Goal: Task Accomplishment & Management: Manage account settings

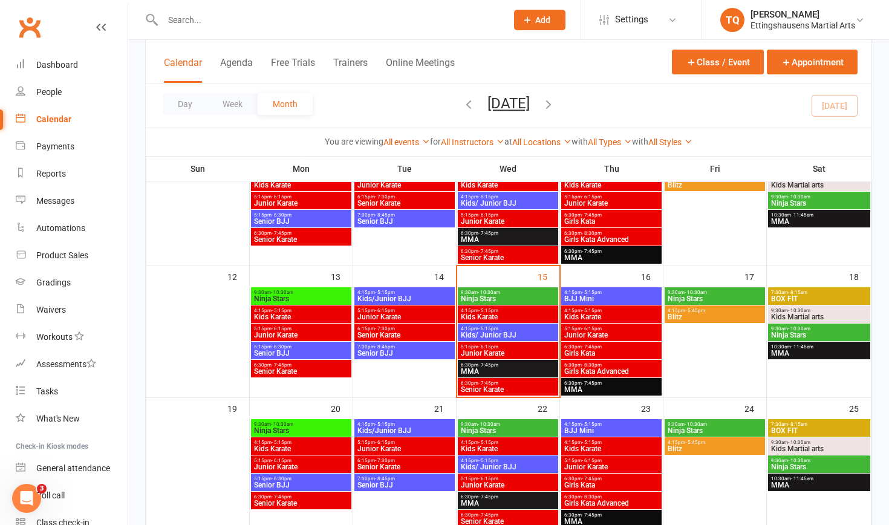
click at [503, 296] on span "Ninja Stars" at bounding box center [508, 298] width 96 height 7
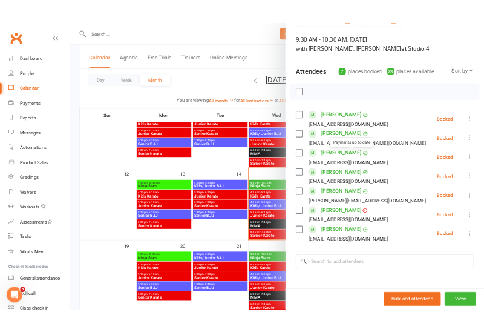
scroll to position [68, 0]
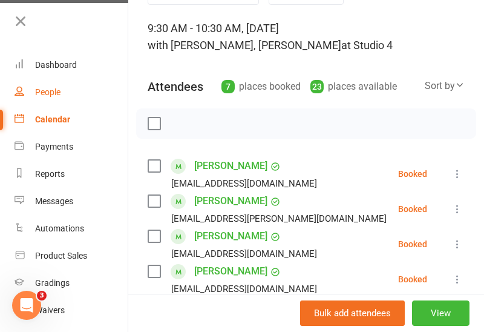
click at [49, 91] on div "People" at bounding box center [47, 92] width 25 height 10
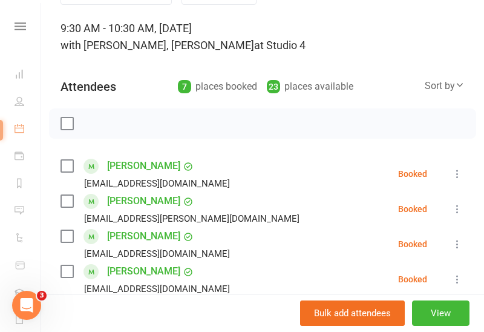
select select "100"
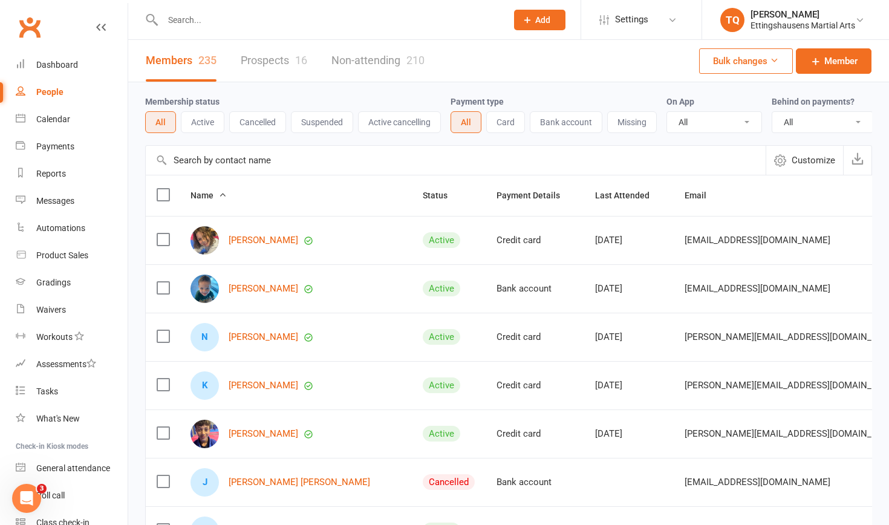
click at [179, 12] on input "text" at bounding box center [328, 19] width 339 height 17
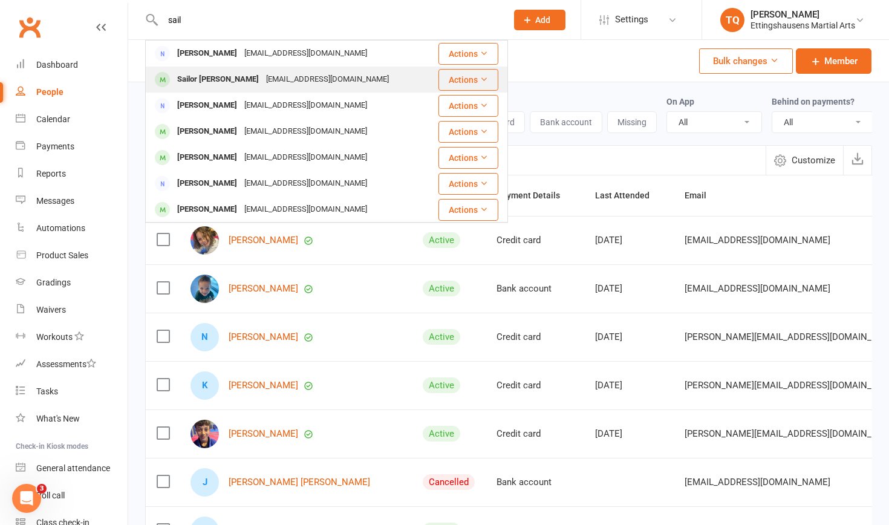
type input "sail"
click at [211, 78] on div "Sailor [PERSON_NAME]" at bounding box center [218, 80] width 89 height 18
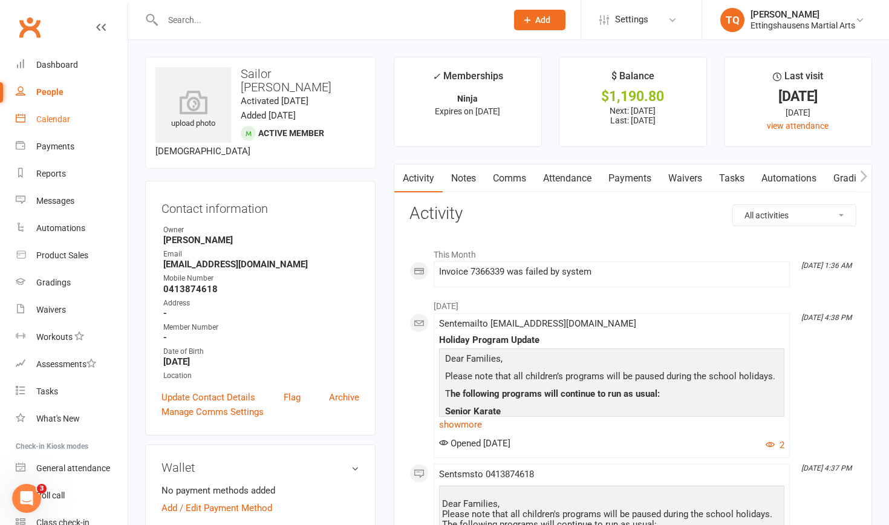
click at [66, 117] on div "Calendar" at bounding box center [53, 119] width 34 height 10
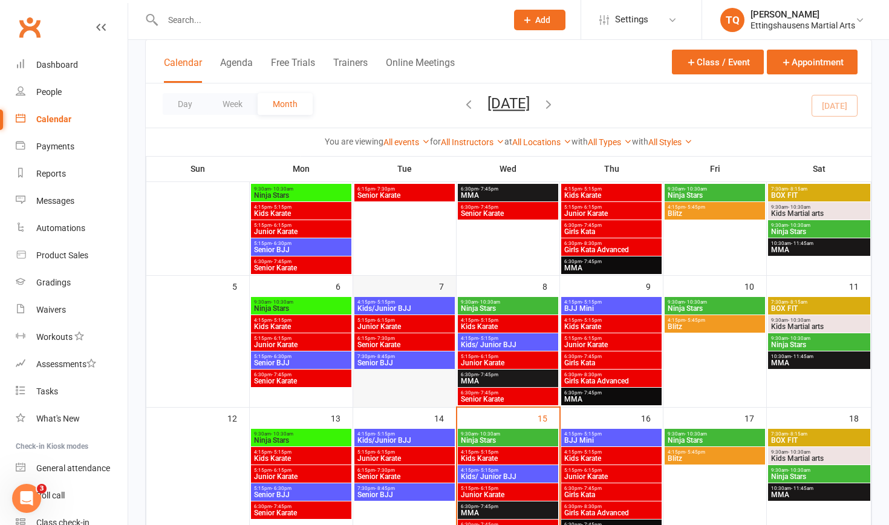
scroll to position [102, 0]
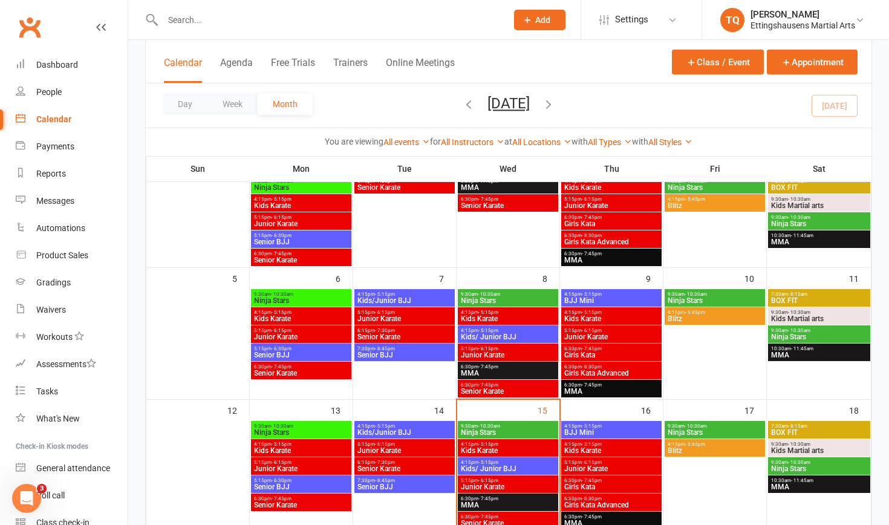
click at [483, 429] on span "Ninja Stars" at bounding box center [508, 432] width 96 height 7
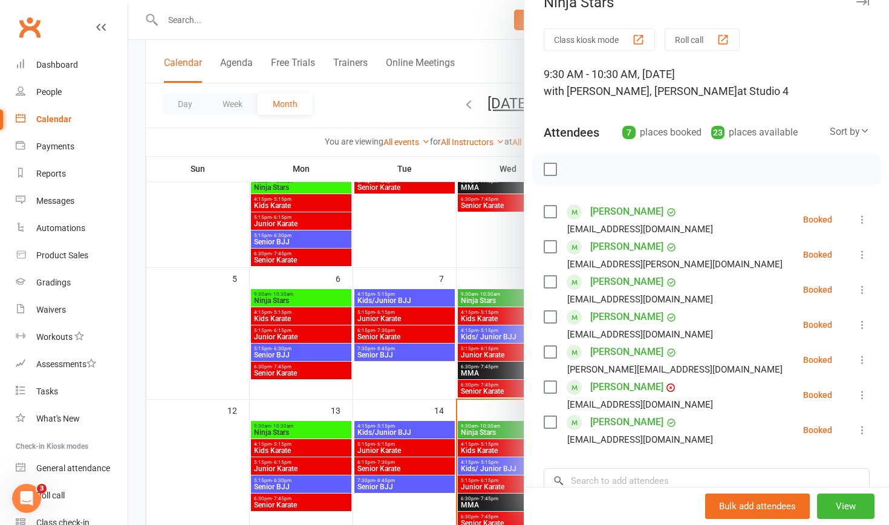
scroll to position [22, 0]
click at [165, 268] on div at bounding box center [508, 262] width 761 height 525
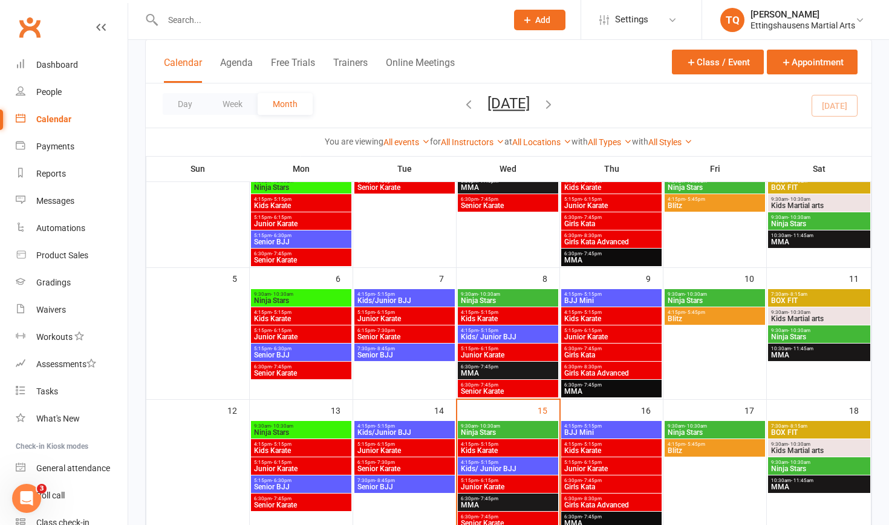
click at [506, 430] on span "Ninja Stars" at bounding box center [508, 432] width 96 height 7
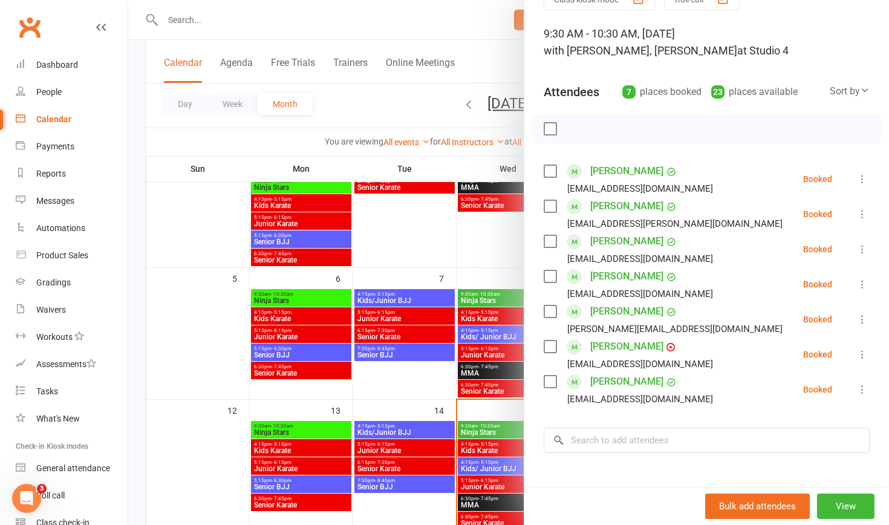
scroll to position [65, 0]
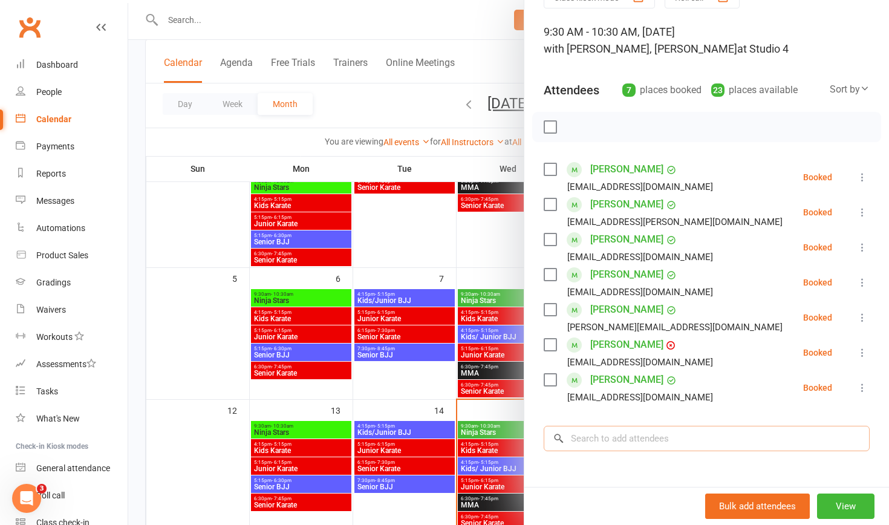
click at [594, 440] on input "search" at bounding box center [707, 438] width 326 height 25
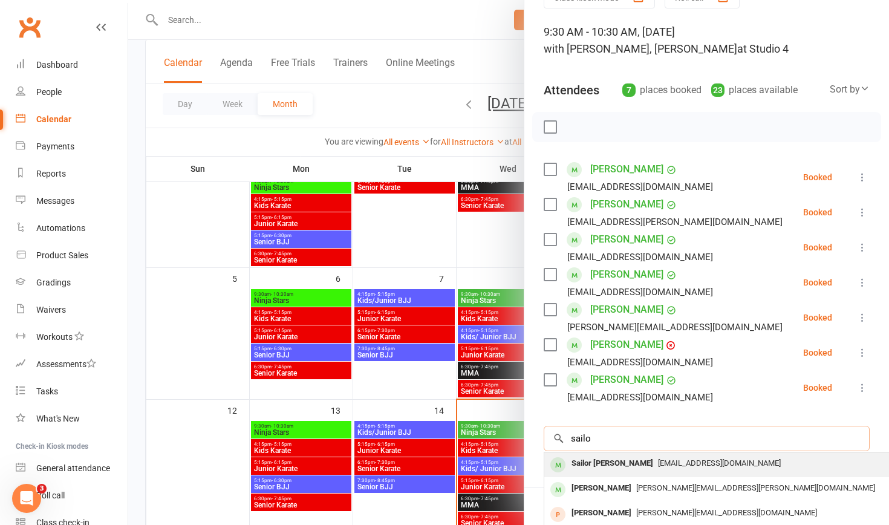
type input "sail"
drag, startPoint x: 591, startPoint y: 459, endPoint x: 609, endPoint y: 465, distance: 18.6
click at [609, 465] on div "Sailor [PERSON_NAME]" at bounding box center [612, 464] width 91 height 18
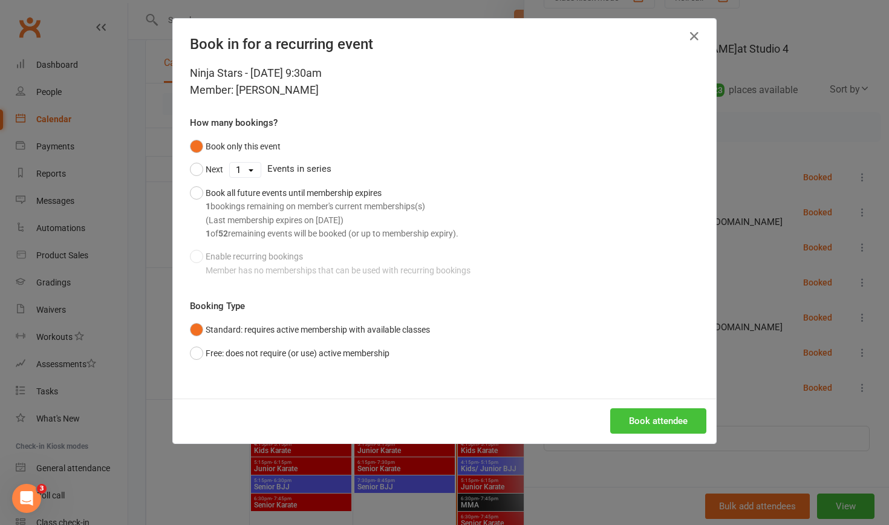
click at [679, 410] on button "Book attendee" at bounding box center [659, 420] width 96 height 25
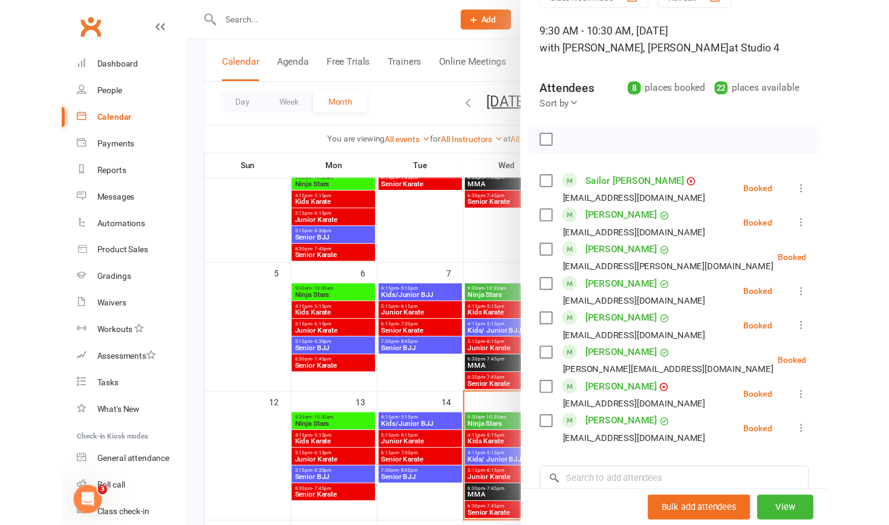
scroll to position [102, 0]
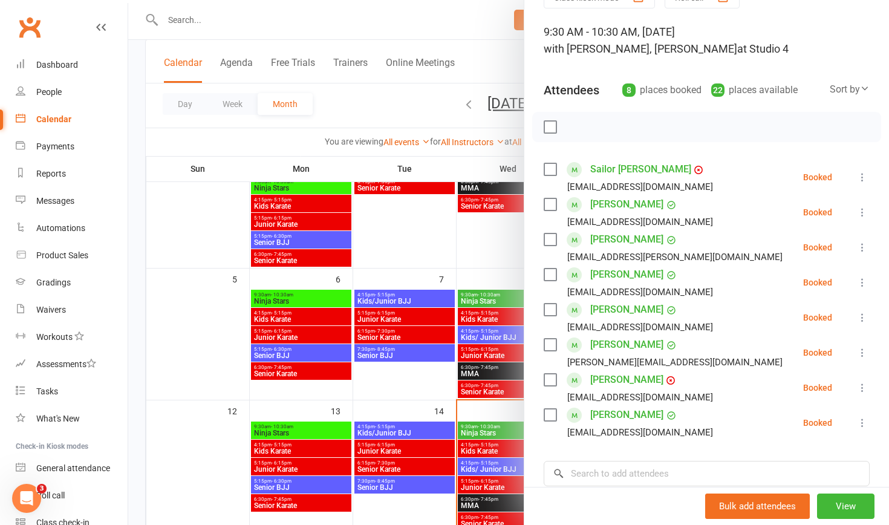
click at [180, 25] on div at bounding box center [508, 262] width 761 height 525
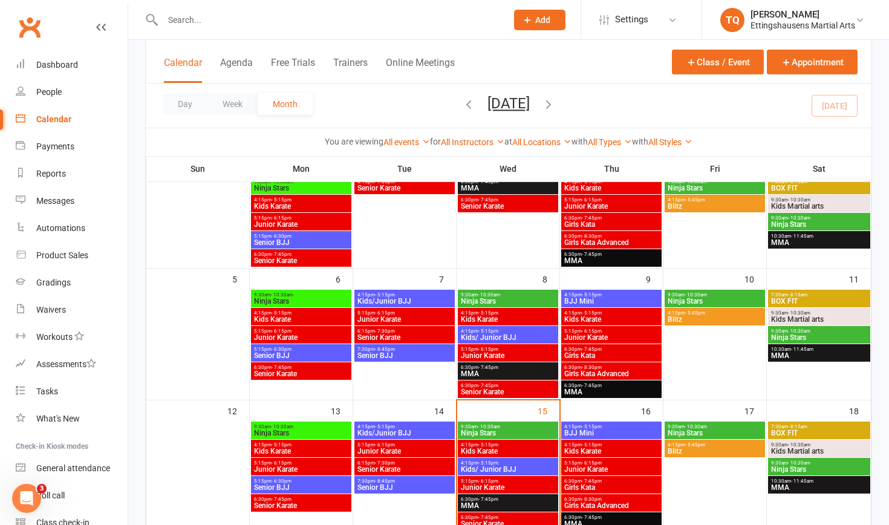
click at [180, 25] on input "text" at bounding box center [328, 19] width 339 height 17
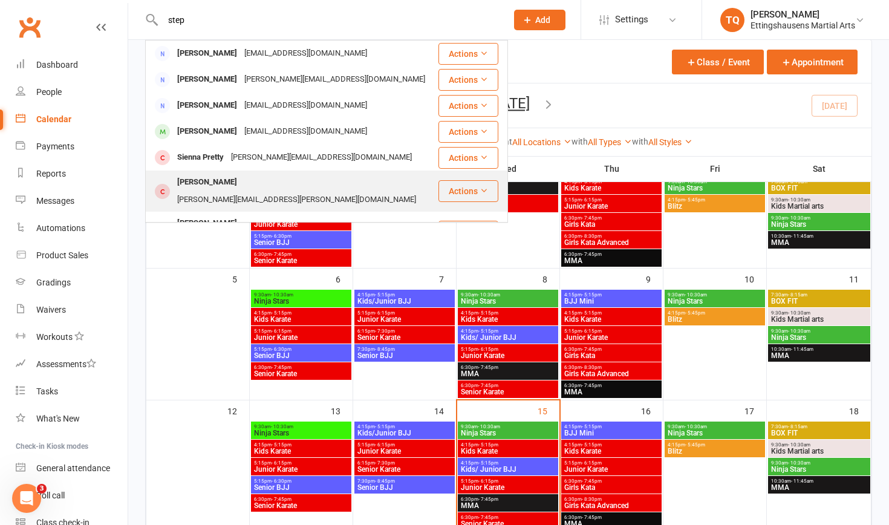
type input "step"
click at [229, 186] on div "Stephen Chahrozian" at bounding box center [207, 183] width 67 height 18
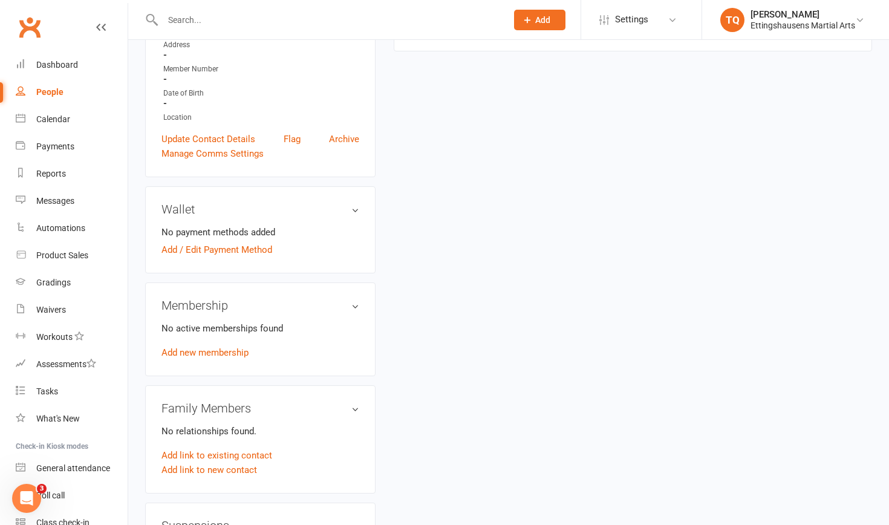
scroll to position [255, 0]
click at [50, 67] on div "Dashboard" at bounding box center [57, 65] width 42 height 10
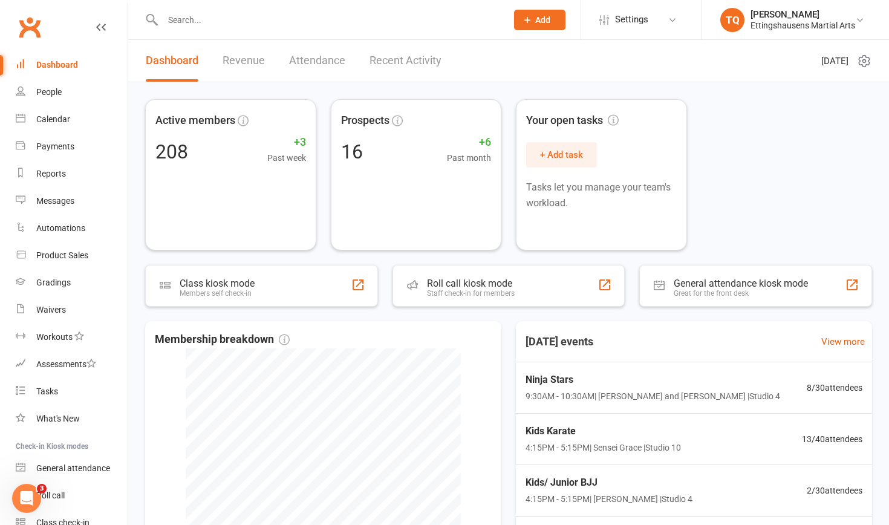
click at [187, 22] on input "text" at bounding box center [328, 19] width 339 height 17
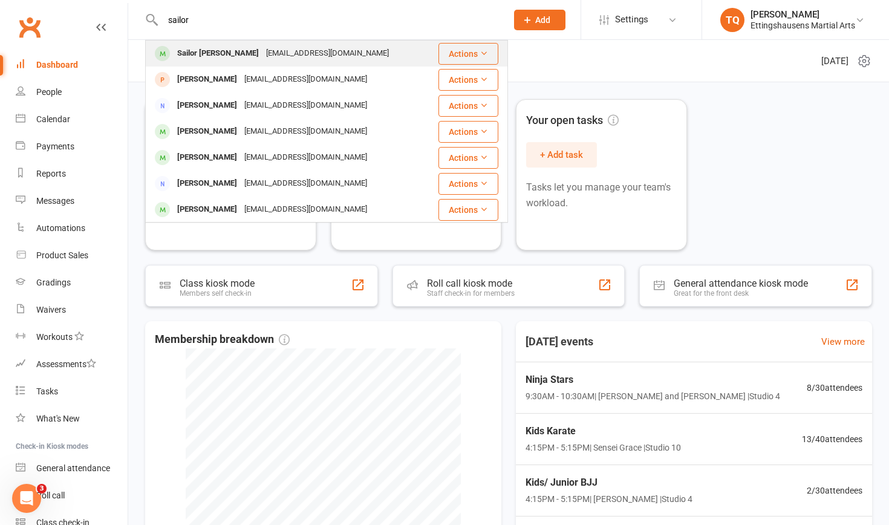
type input "sailor"
click at [210, 51] on div "Sailor [PERSON_NAME]" at bounding box center [218, 54] width 89 height 18
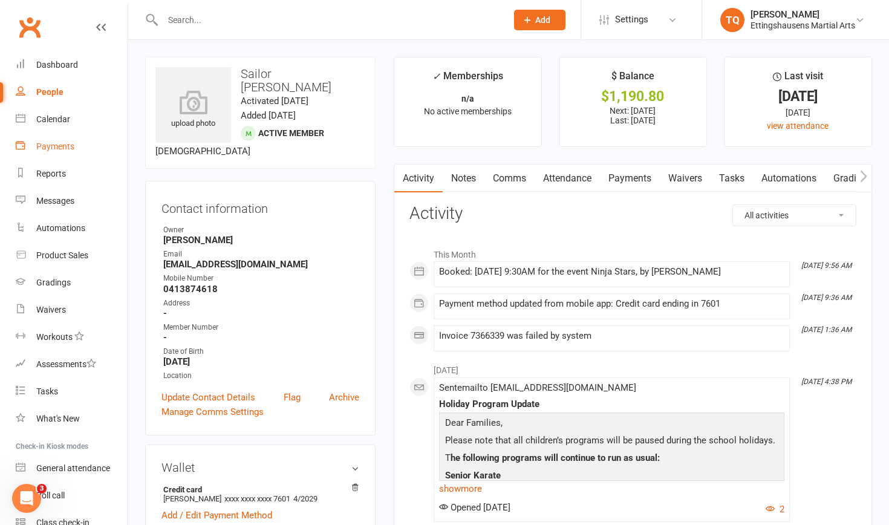
click at [62, 148] on div "Payments" at bounding box center [55, 147] width 38 height 10
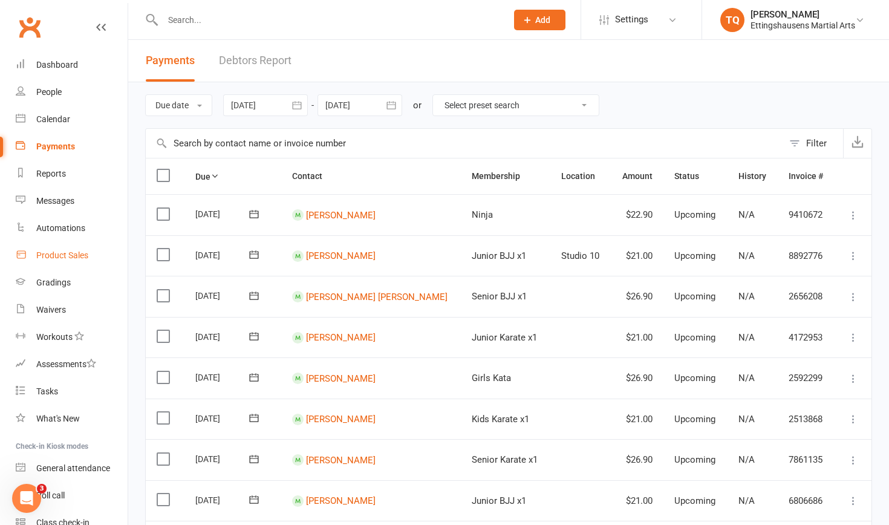
click at [67, 254] on div "Product Sales" at bounding box center [62, 255] width 52 height 10
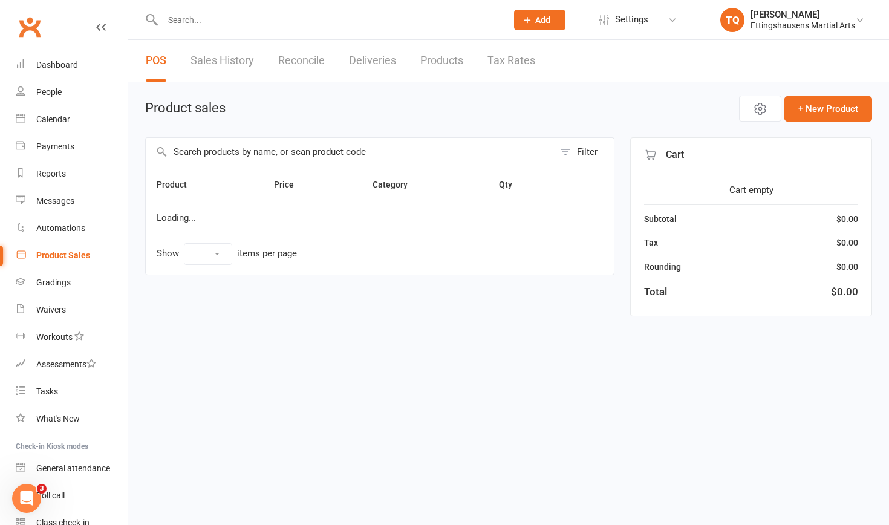
select select "10"
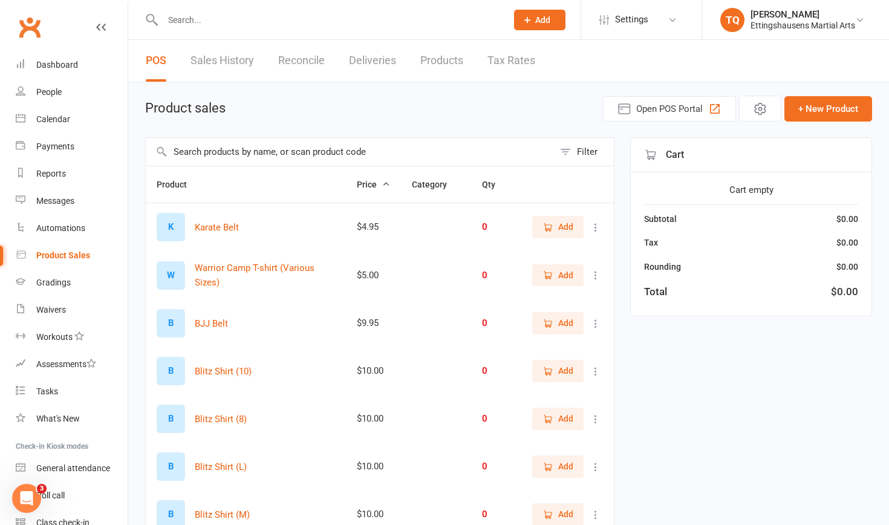
click at [190, 153] on input "text" at bounding box center [350, 152] width 408 height 28
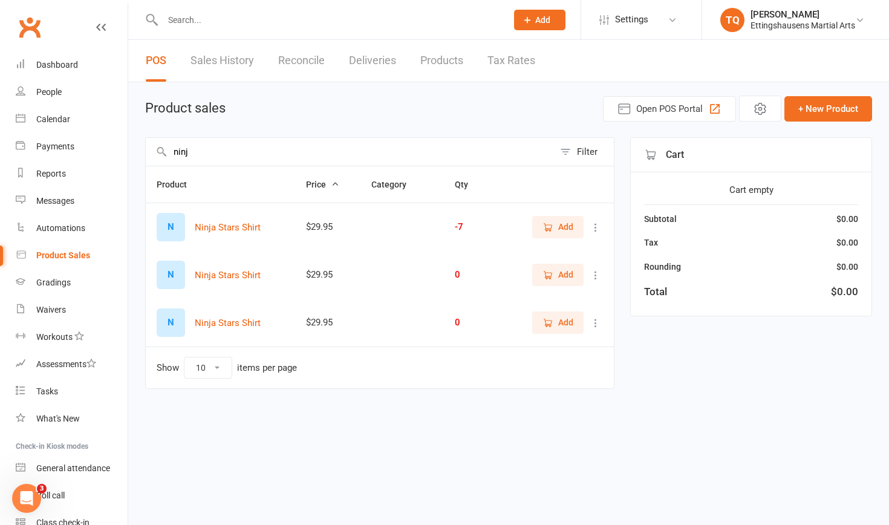
type input "nine"
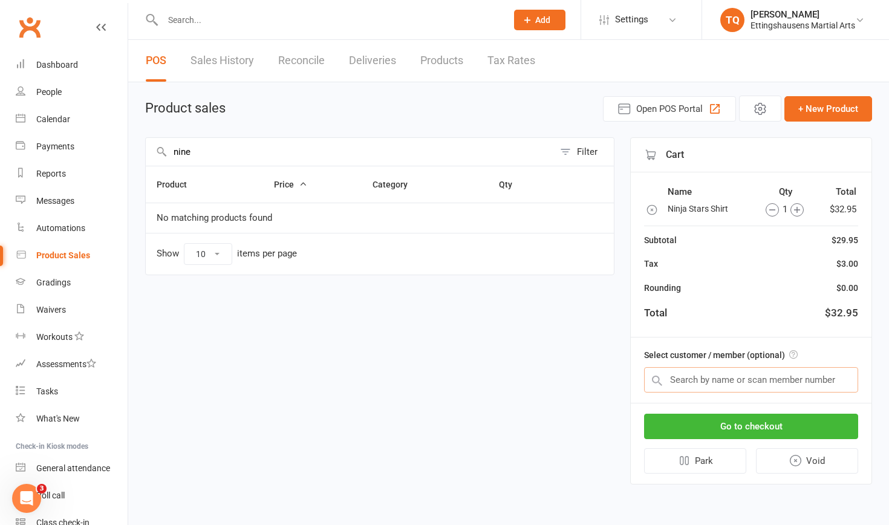
click at [694, 381] on input "text" at bounding box center [751, 379] width 214 height 25
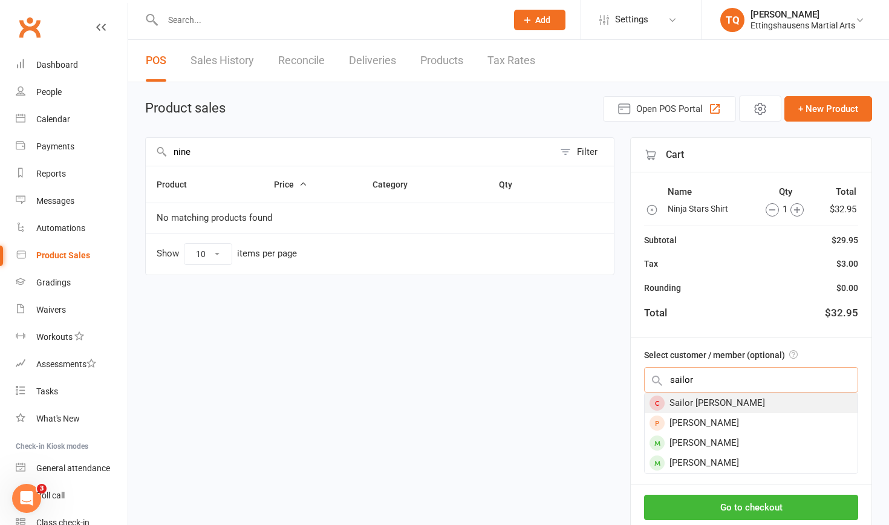
type input "sailor"
click at [712, 398] on div "Sailor [PERSON_NAME]" at bounding box center [751, 403] width 213 height 20
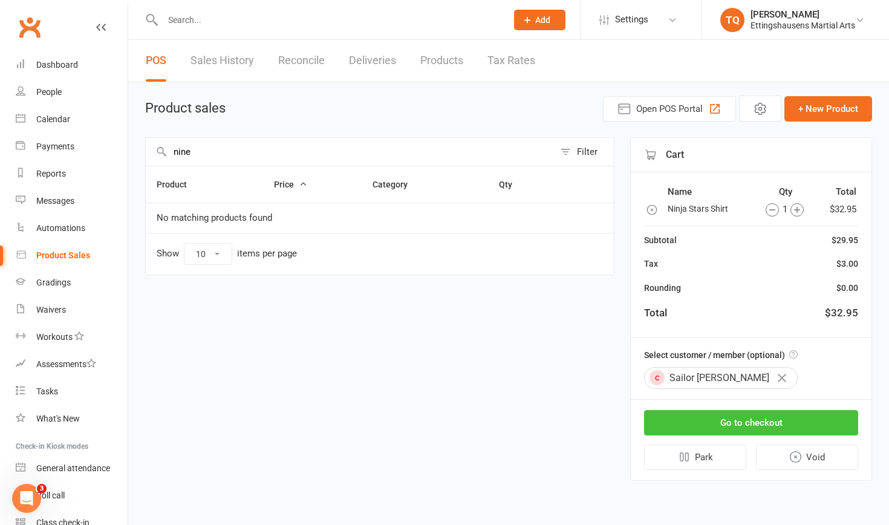
click at [723, 421] on button "Go to checkout" at bounding box center [751, 422] width 214 height 25
click at [59, 62] on div "Dashboard" at bounding box center [57, 65] width 42 height 10
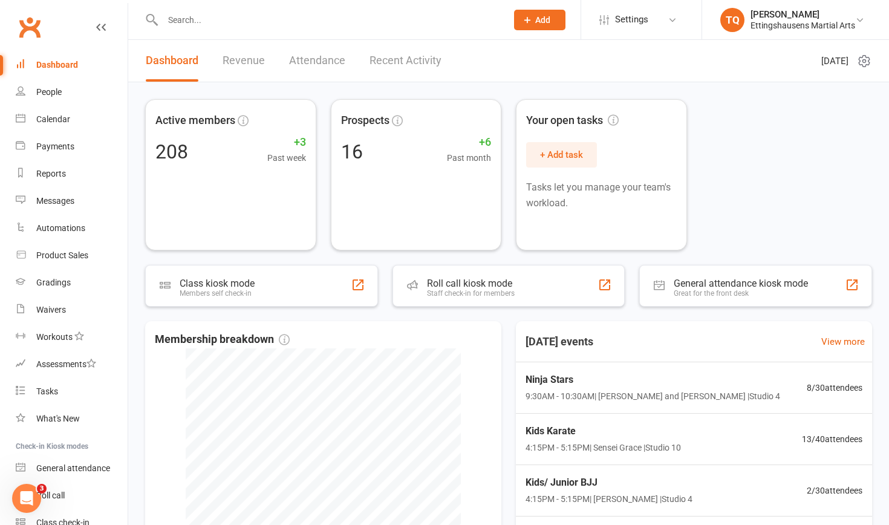
click at [183, 19] on input "text" at bounding box center [328, 19] width 339 height 17
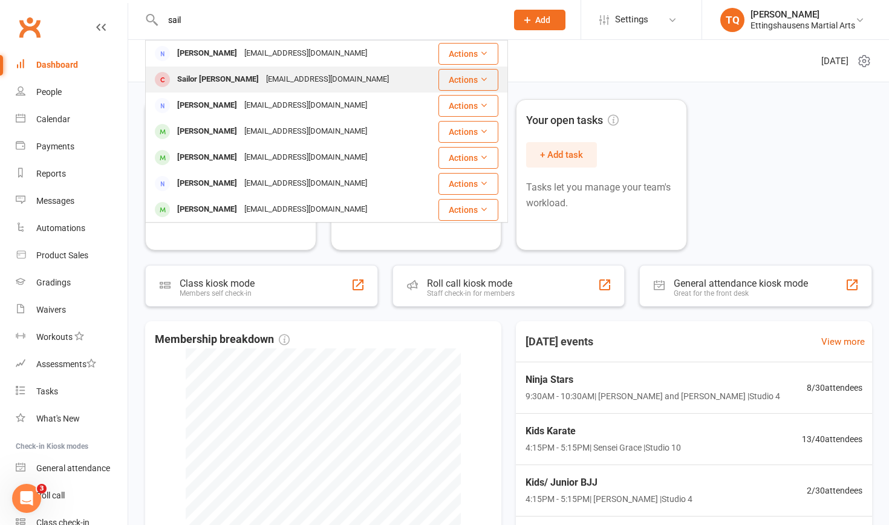
type input "sail"
click at [209, 76] on div "Sailor [PERSON_NAME]" at bounding box center [218, 80] width 89 height 18
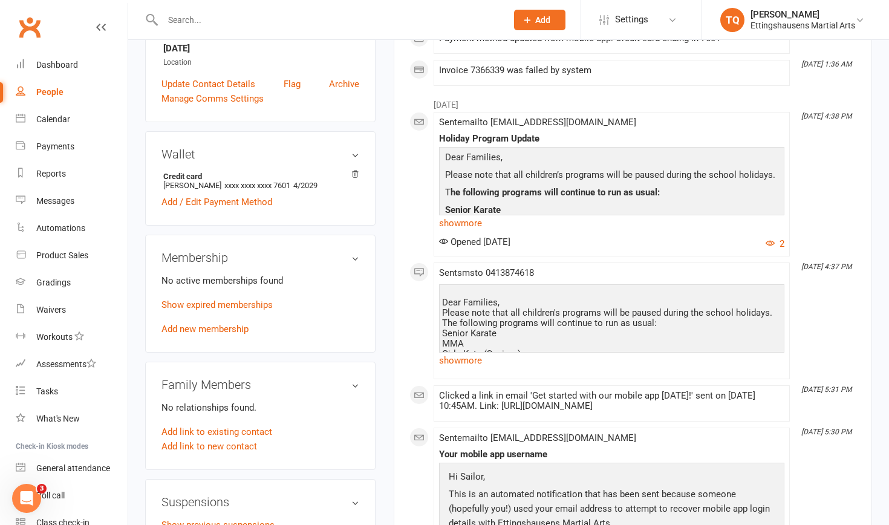
scroll to position [349, 0]
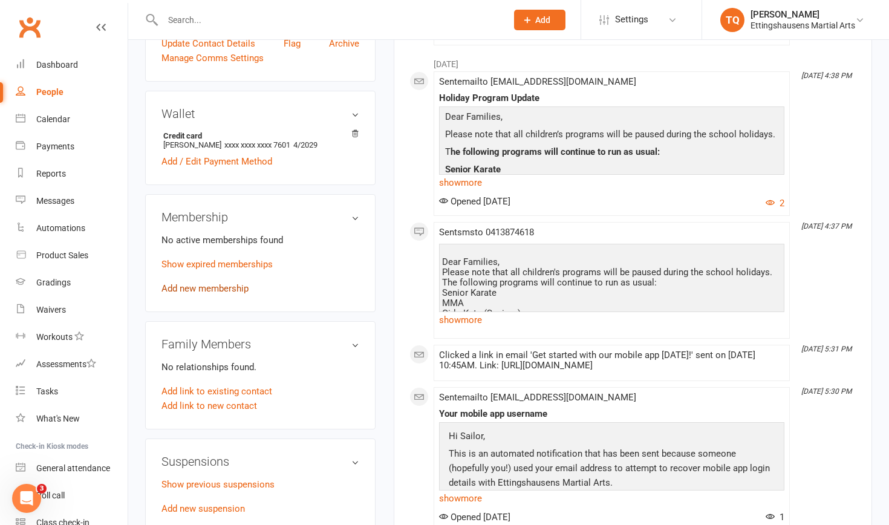
click at [193, 283] on link "Add new membership" at bounding box center [205, 288] width 87 height 11
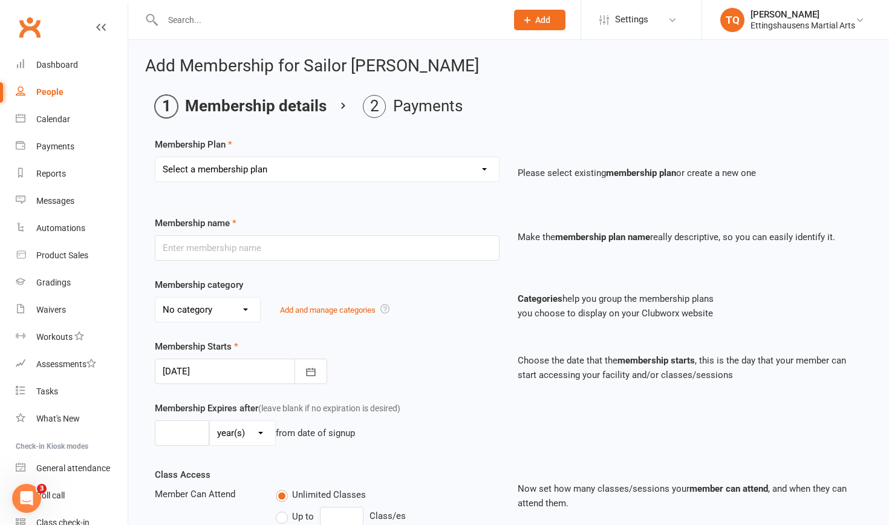
select select "8"
type input "Ninja"
select select "7"
type input "1"
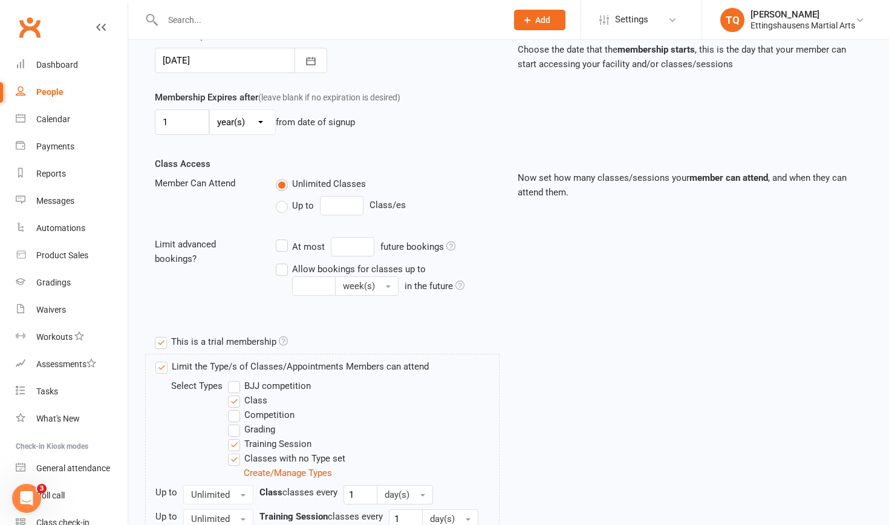
scroll to position [312, 0]
click at [163, 342] on label "This is a trial membership" at bounding box center [221, 340] width 133 height 15
click at [163, 333] on input "This is a trial membership" at bounding box center [159, 333] width 8 height 0
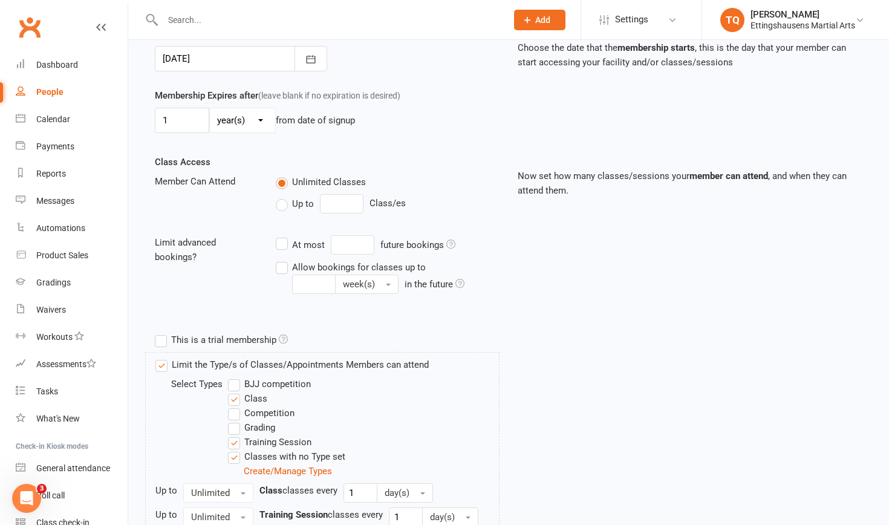
click at [235, 440] on label "Training Session" at bounding box center [269, 442] width 83 height 15
click at [235, 435] on input "Training Session" at bounding box center [232, 435] width 8 height 0
click at [234, 456] on label "Classes with no Type set" at bounding box center [286, 457] width 117 height 15
click at [234, 450] on input "Classes with no Type set" at bounding box center [232, 450] width 8 height 0
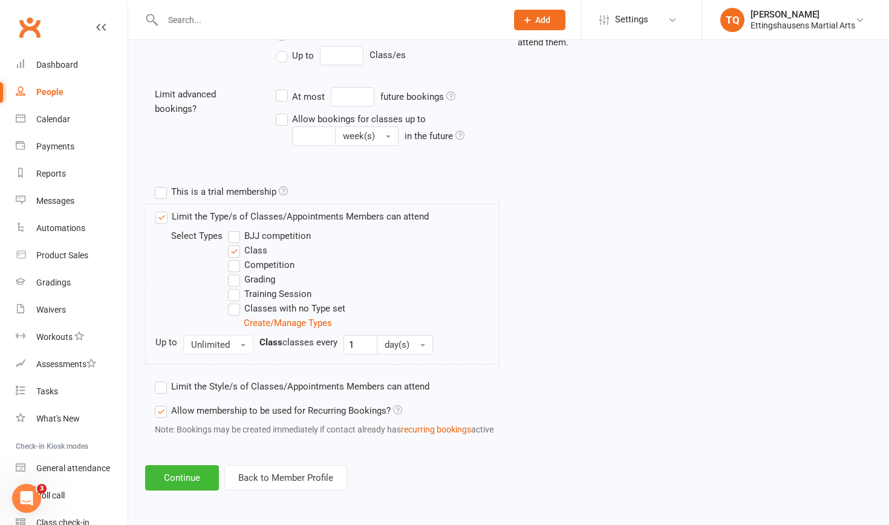
scroll to position [471, 0]
click at [189, 467] on button "Continue" at bounding box center [182, 477] width 74 height 25
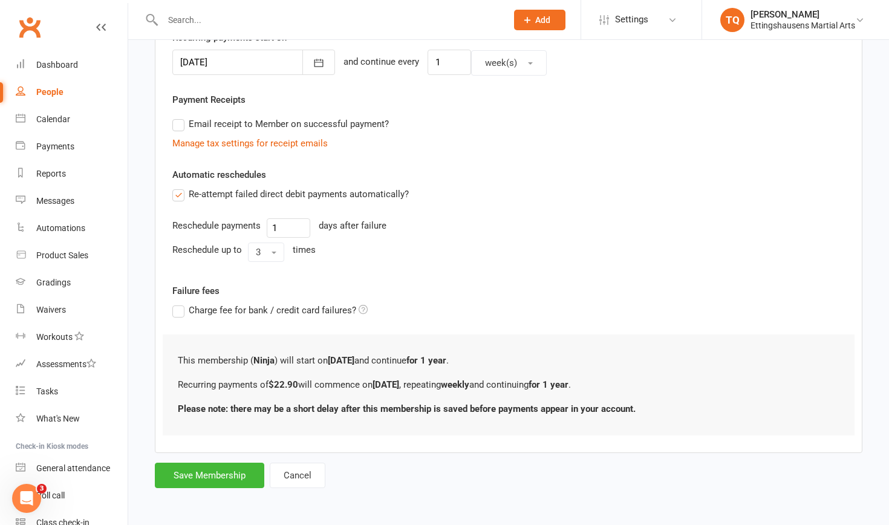
scroll to position [0, 0]
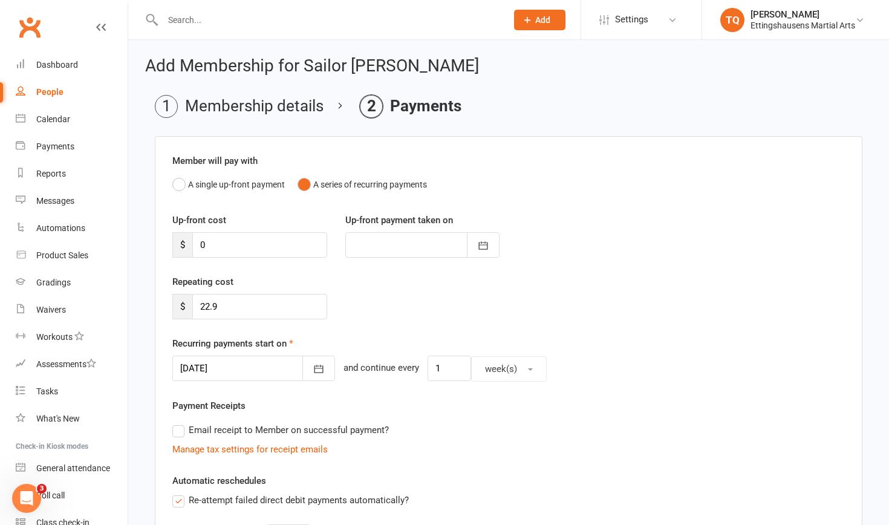
click at [184, 430] on label "Email receipt to Member on successful payment?" at bounding box center [280, 430] width 217 height 15
click at [180, 423] on input "Email receipt to Member on successful payment?" at bounding box center [176, 423] width 8 height 0
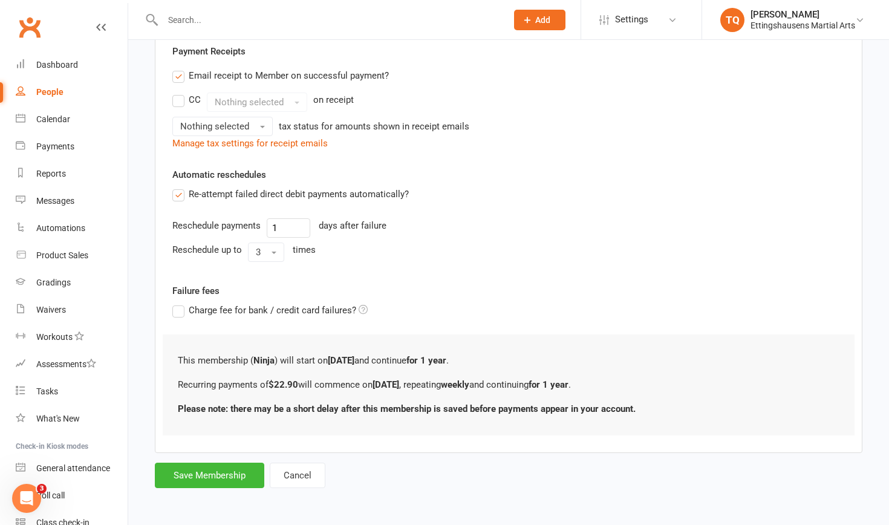
scroll to position [364, 0]
click at [187, 466] on button "Save Membership" at bounding box center [210, 475] width 110 height 25
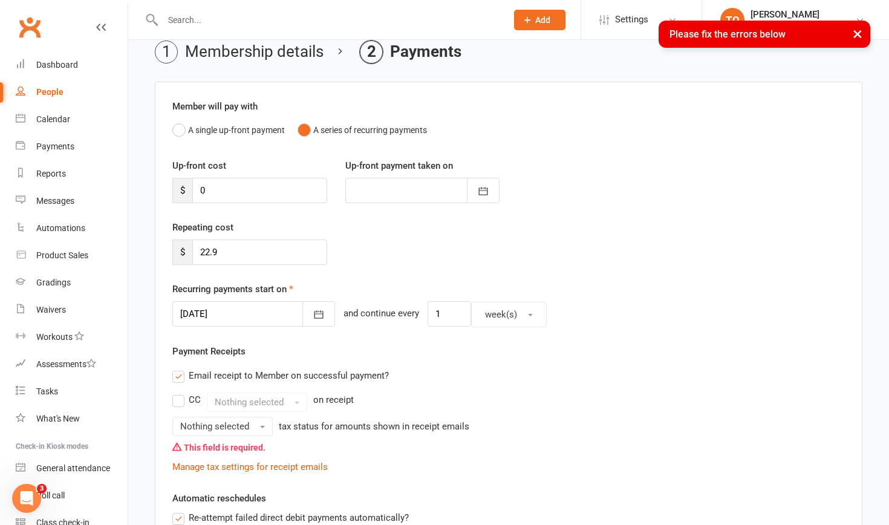
scroll to position [55, 1]
click at [259, 424] on button "Nothing selected" at bounding box center [222, 425] width 100 height 19
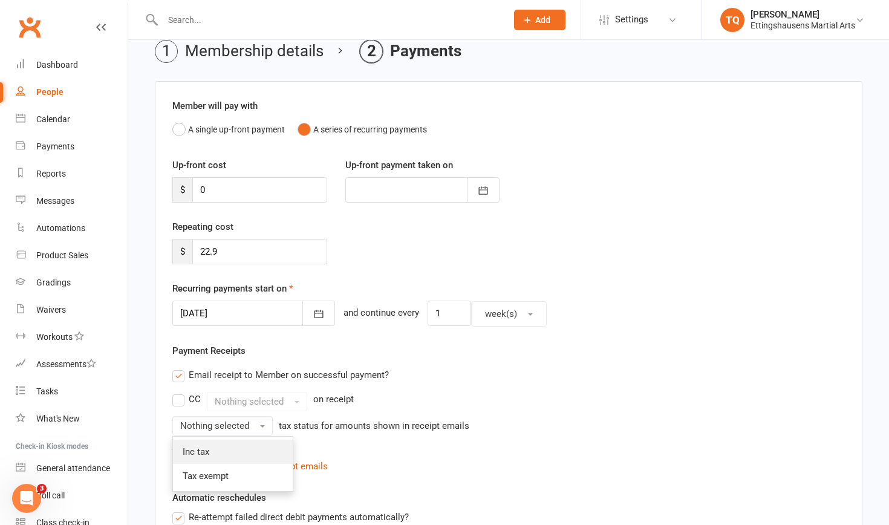
click at [246, 451] on link "Inc tax" at bounding box center [233, 452] width 120 height 24
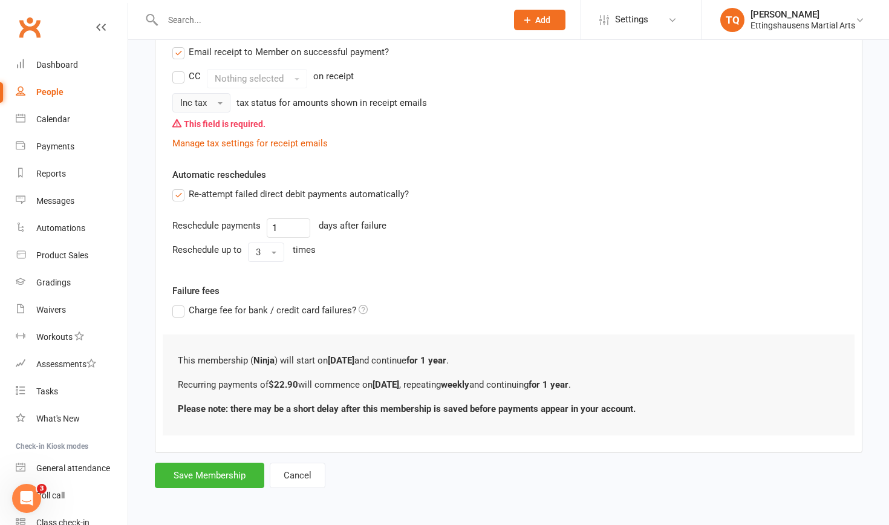
scroll to position [387, 0]
click at [231, 463] on button "Save Membership" at bounding box center [210, 475] width 110 height 25
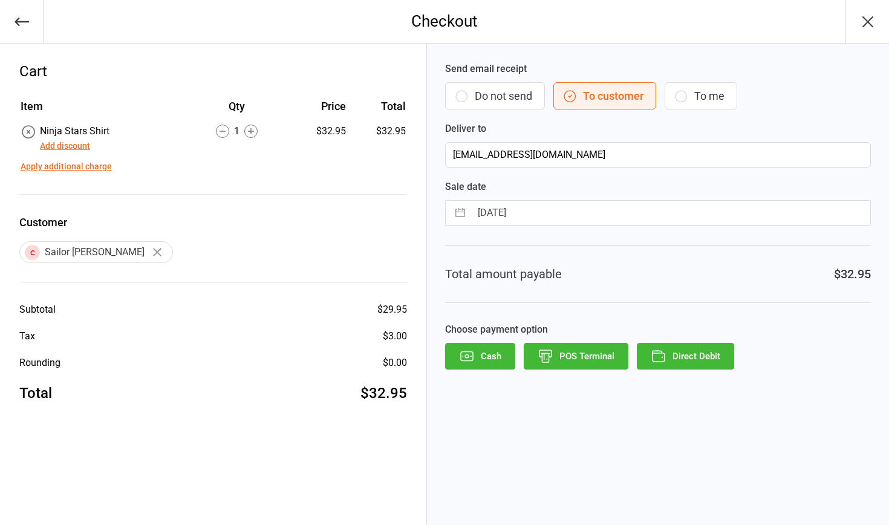
click at [684, 359] on button "Direct Debit" at bounding box center [685, 356] width 97 height 27
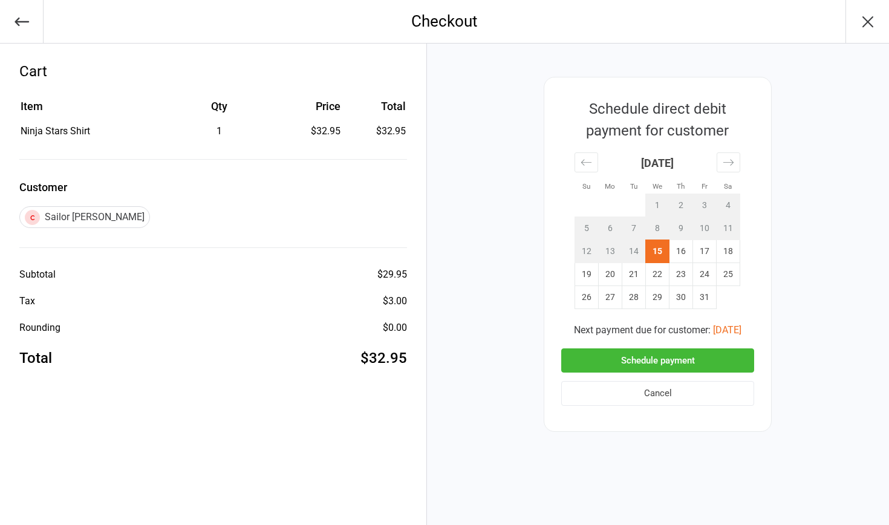
click at [676, 365] on button "Schedule payment" at bounding box center [657, 361] width 193 height 25
